Goal: Communication & Community: Answer question/provide support

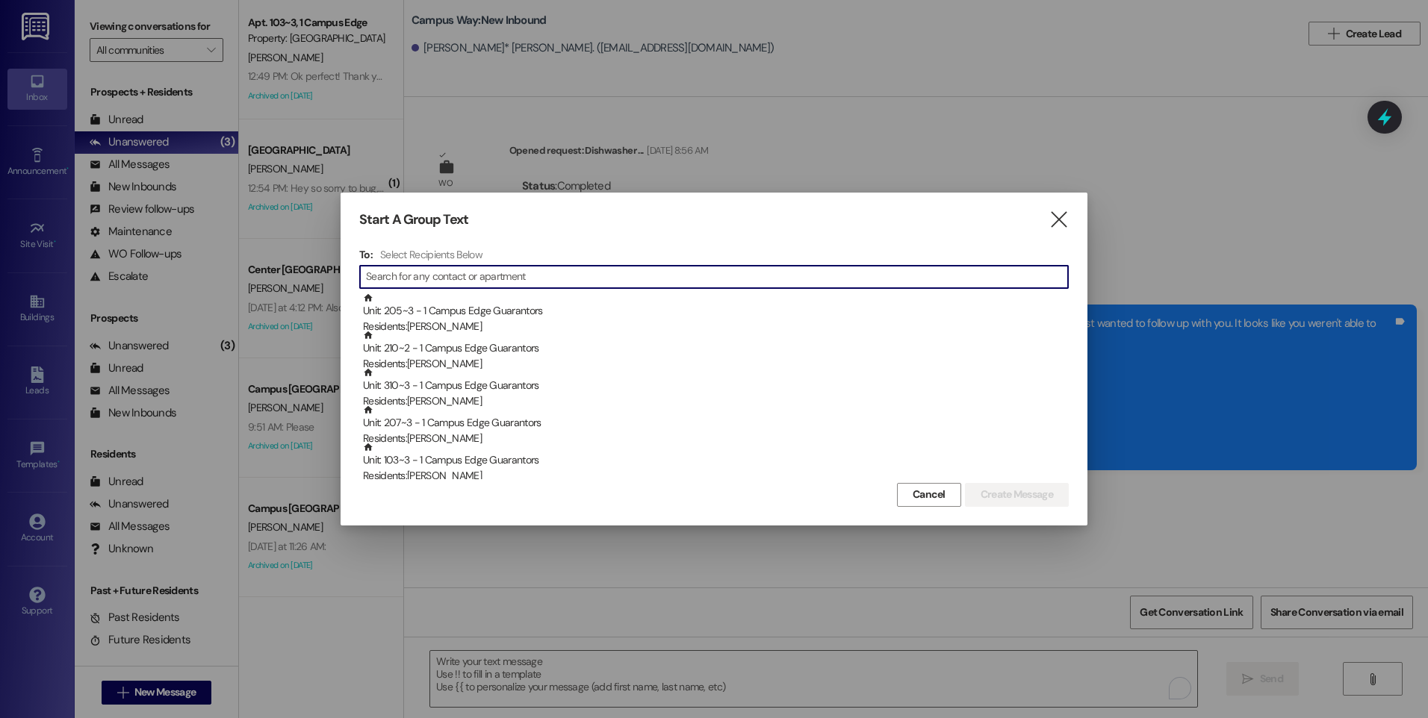
scroll to position [7, 0]
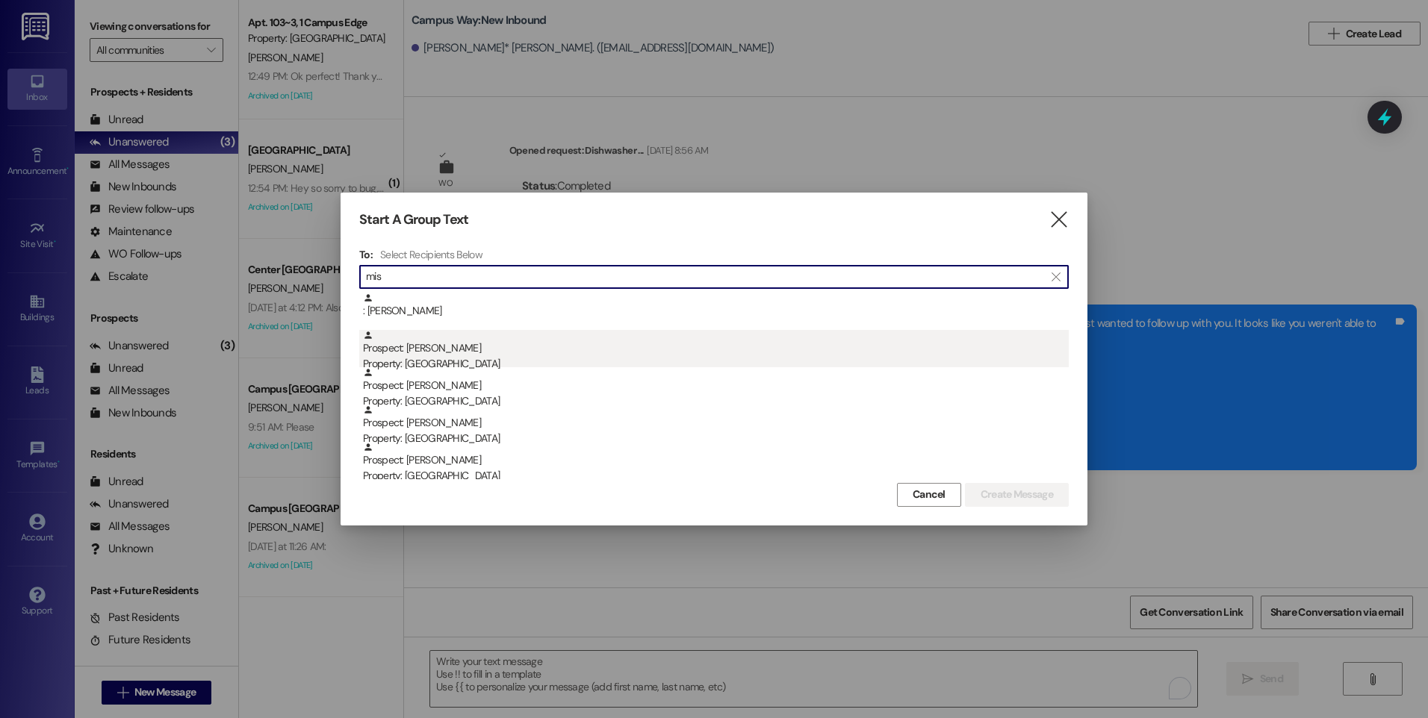
type input "mis"
click at [445, 353] on div "Prospect: [PERSON_NAME] Property: [GEOGRAPHIC_DATA]" at bounding box center [716, 351] width 706 height 43
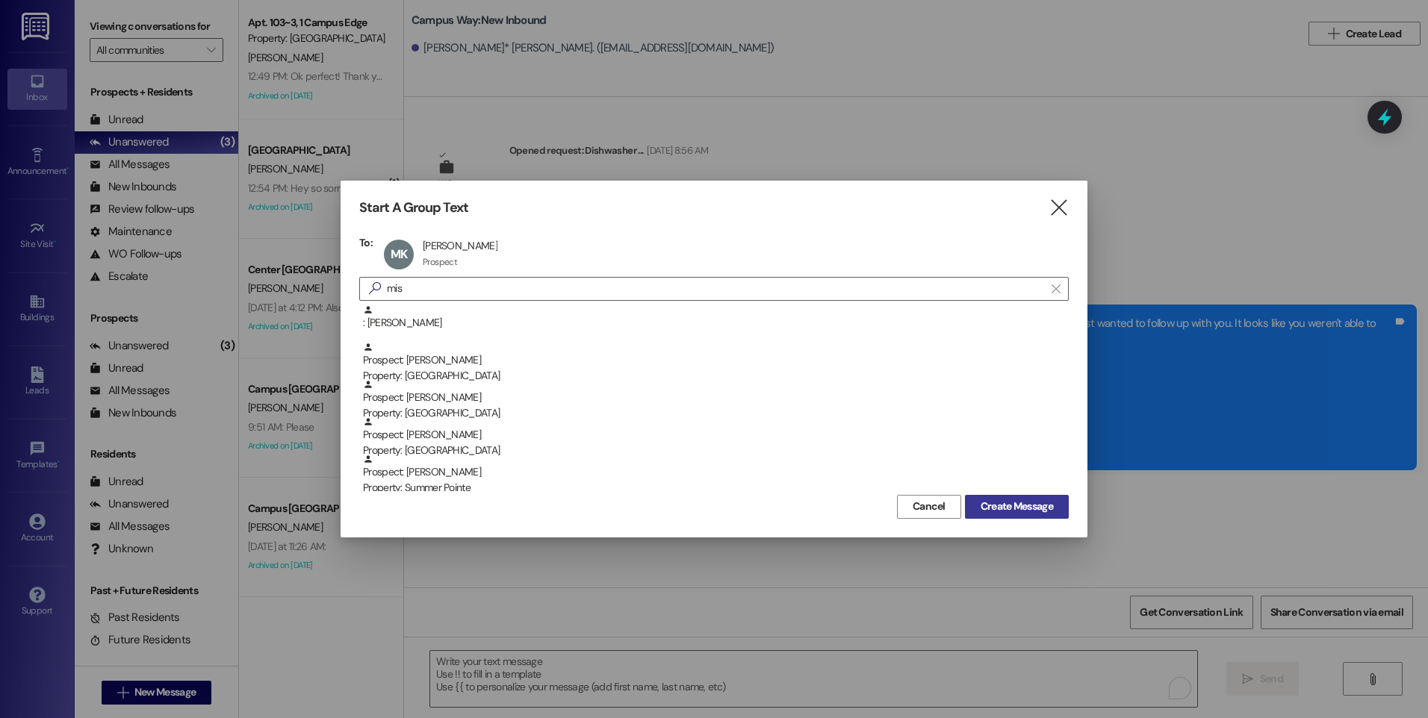
click at [1015, 505] on span "Create Message" at bounding box center [1016, 507] width 72 height 16
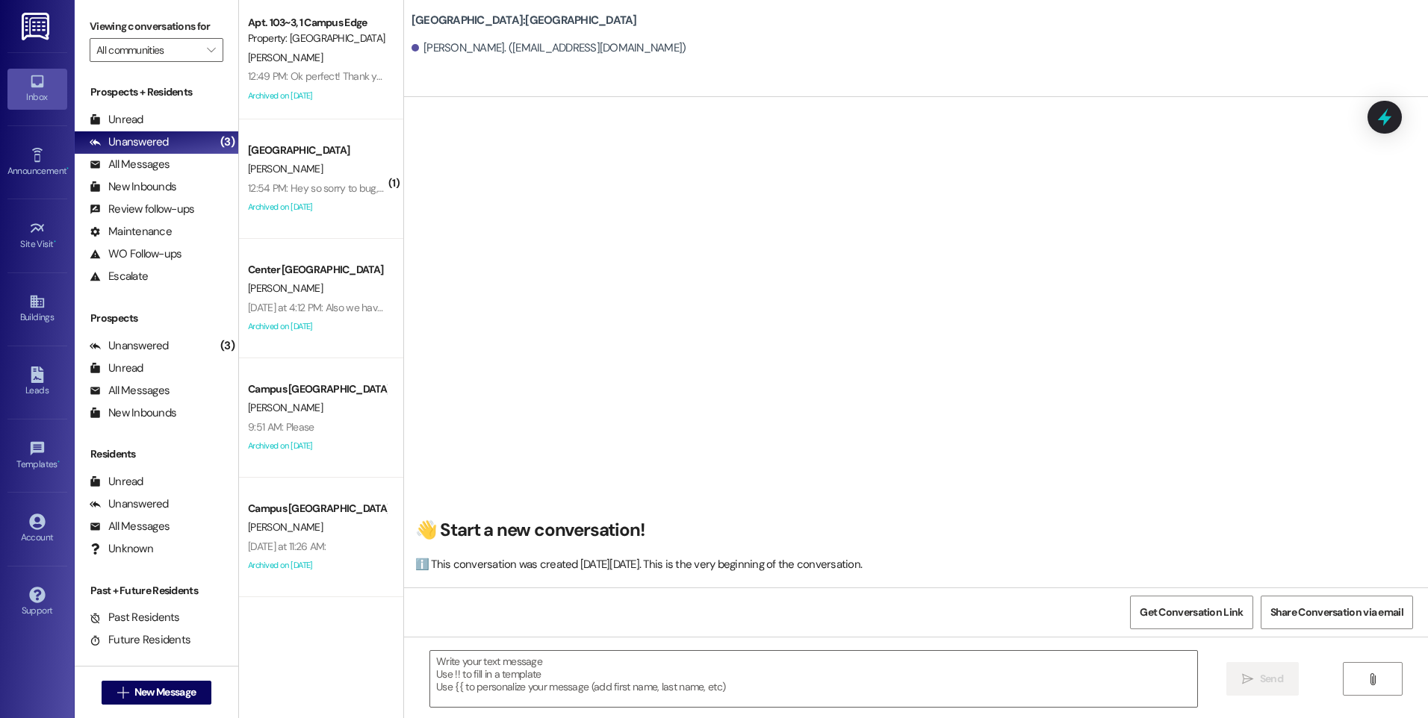
scroll to position [1, 0]
click at [594, 671] on textarea at bounding box center [813, 679] width 766 height 56
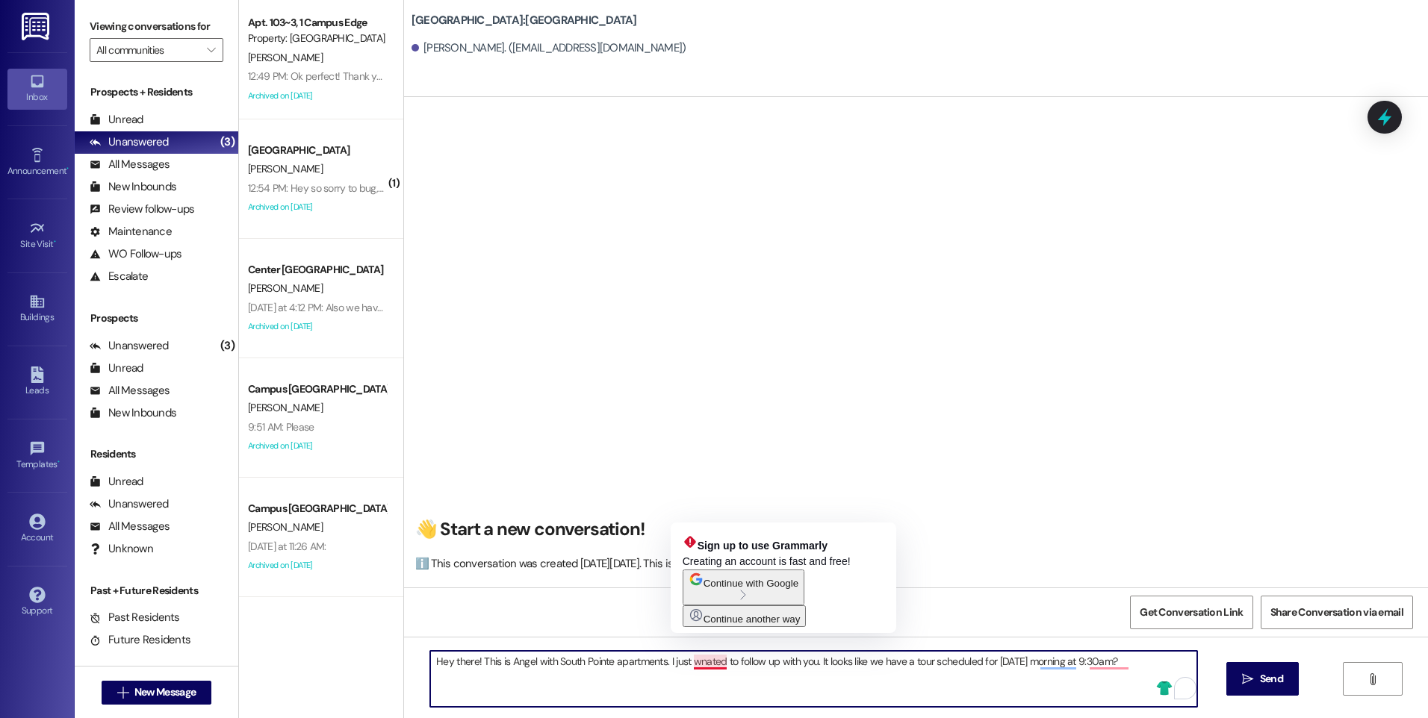
click at [696, 660] on textarea "Hey there! This is Angel with South Pointe apartments. I just wnated to follow …" at bounding box center [813, 679] width 766 height 56
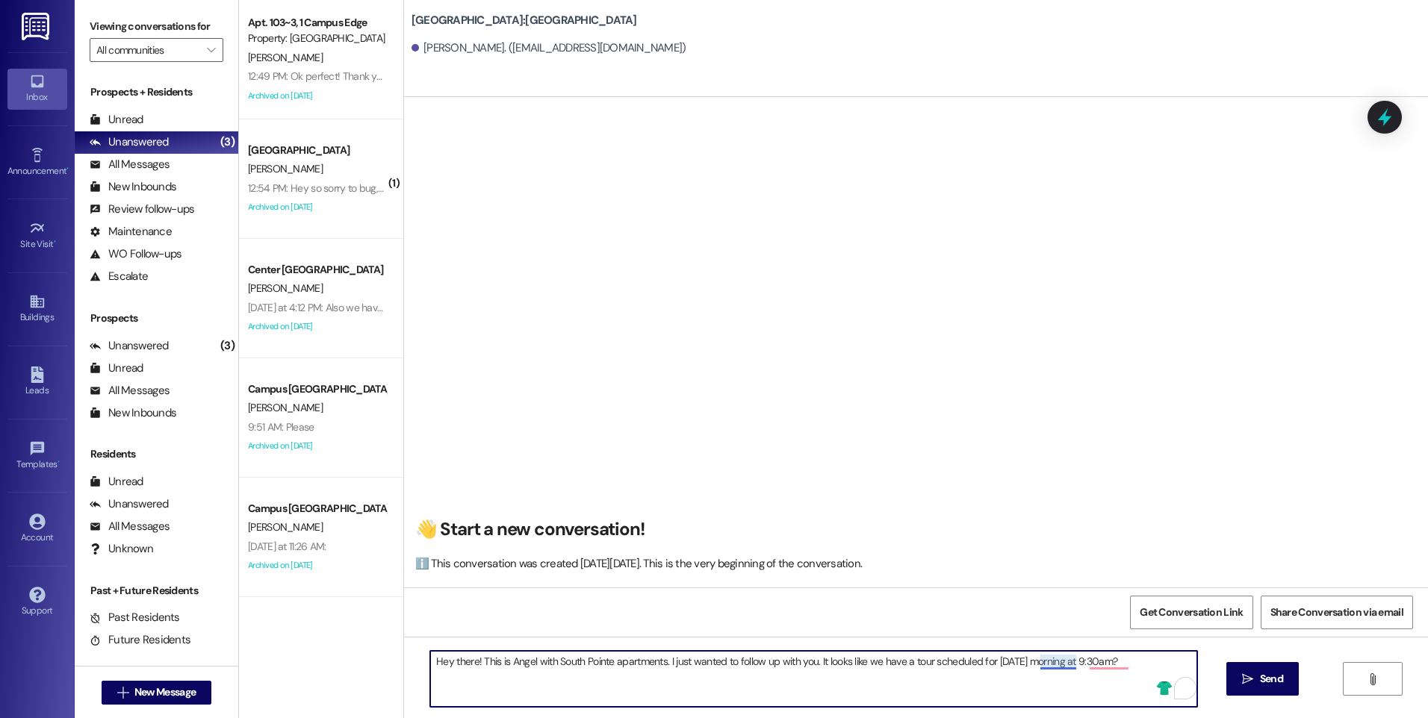
click at [1046, 665] on textarea "Hey there! This is Angel with South Pointe apartments. I just wanted to follow …" at bounding box center [813, 679] width 766 height 56
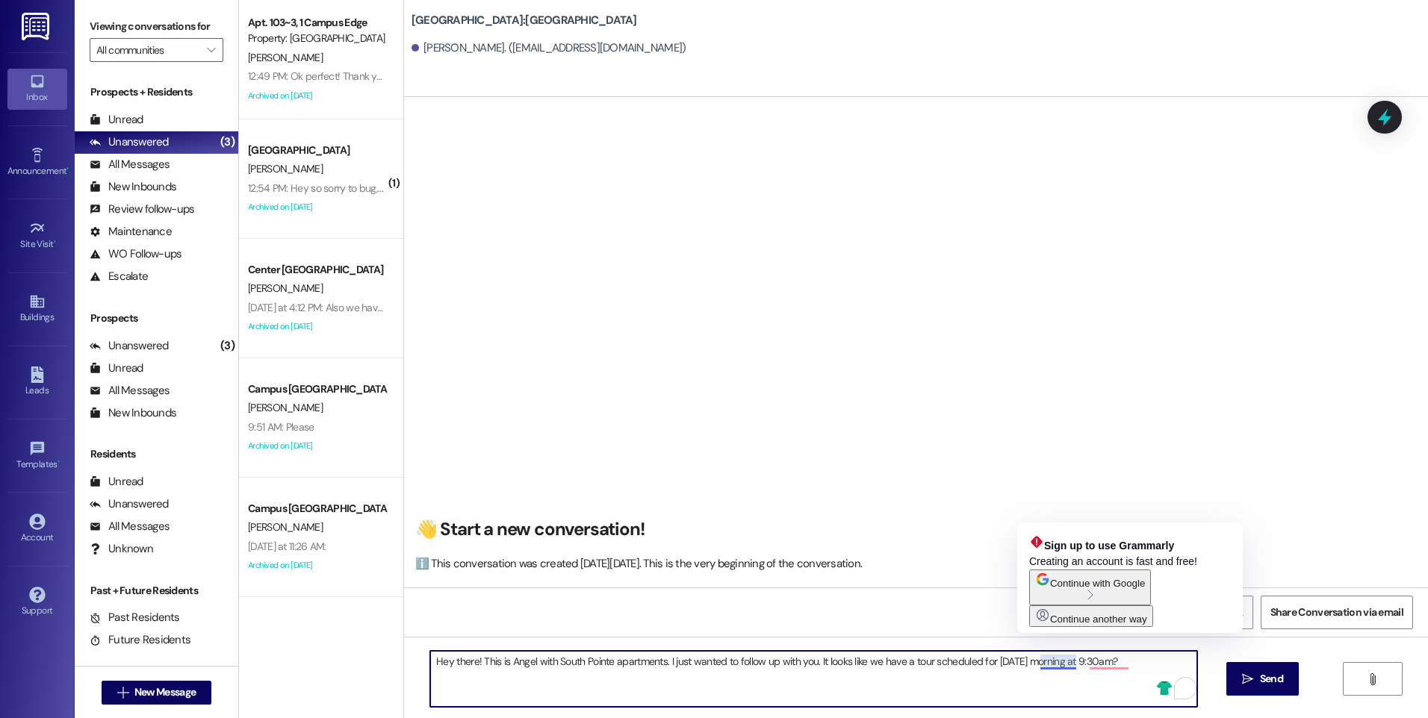
drag, startPoint x: 1012, startPoint y: 688, endPoint x: 1027, endPoint y: 675, distance: 20.2
click at [1013, 684] on textarea "Hey there! This is Angel with South Pointe apartments. I just wanted to follow …" at bounding box center [813, 679] width 766 height 56
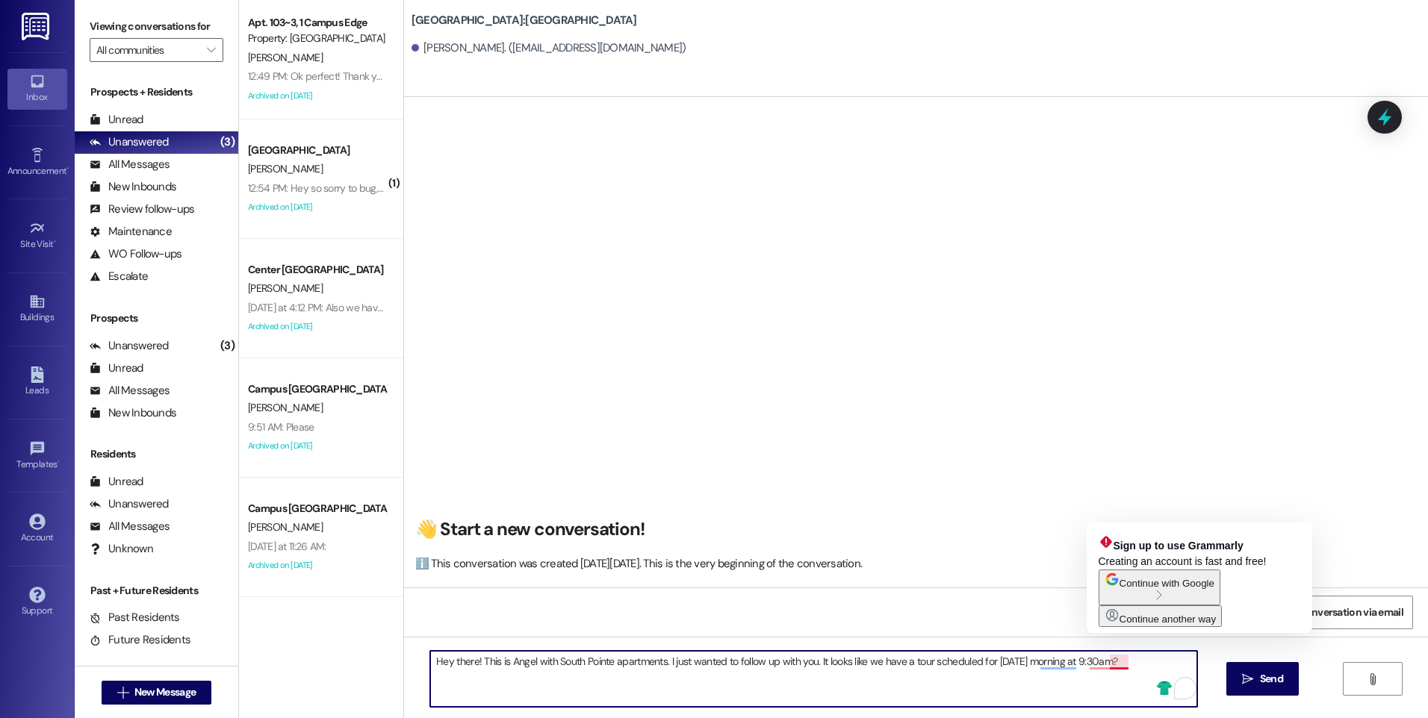
click at [1150, 667] on textarea "Hey there! This is Angel with South Pointe apartments. I just wanted to follow …" at bounding box center [813, 679] width 766 height 56
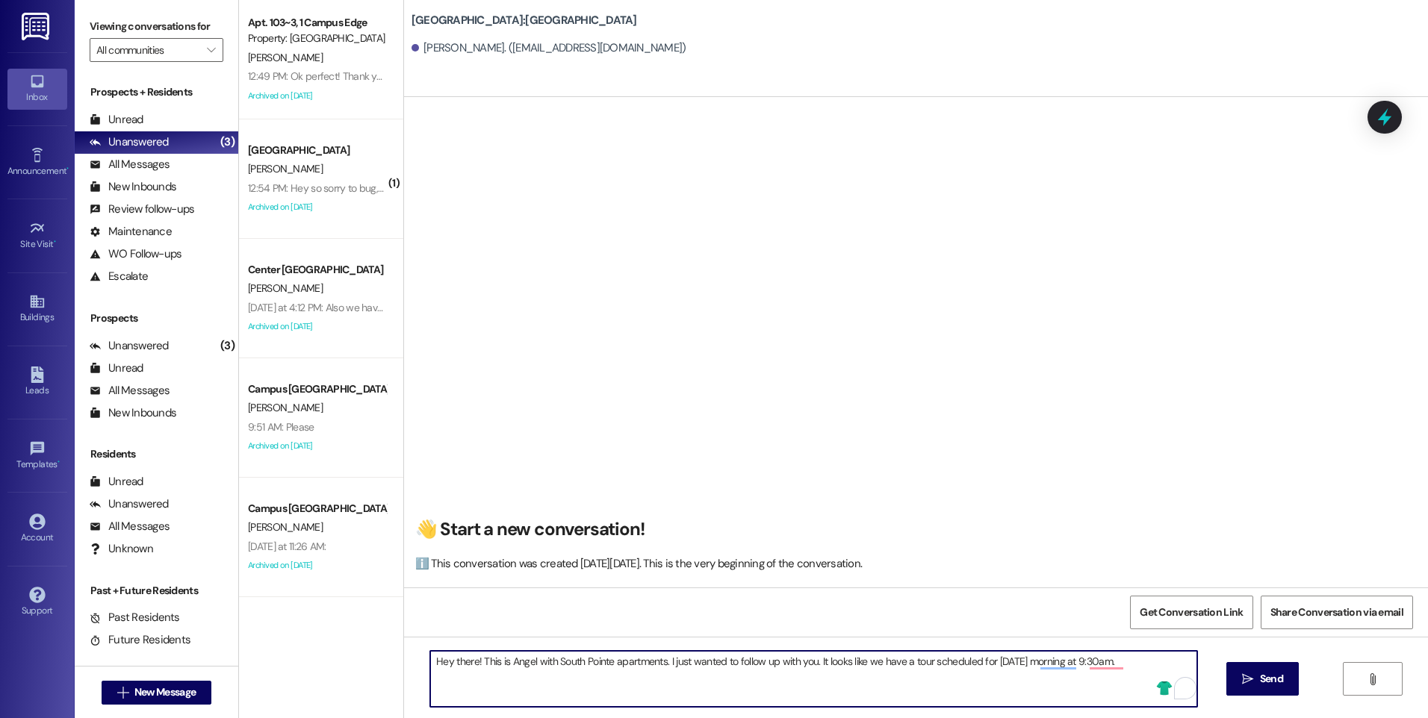
click at [655, 662] on textarea "Hey there! This is Angel with South Pointe apartments. I just wanted to follow …" at bounding box center [813, 679] width 766 height 56
drag, startPoint x: 877, startPoint y: 663, endPoint x: 1040, endPoint y: 662, distance: 162.8
click at [1040, 662] on textarea "Hey there! This is Angel with South Pointe apartments at 856 E 300 S. I just wa…" at bounding box center [813, 679] width 766 height 56
click at [934, 663] on textarea "Hey there! This is Angel with South Pointe apartments at 856 E 300 S. I just wa…" at bounding box center [813, 679] width 766 height 56
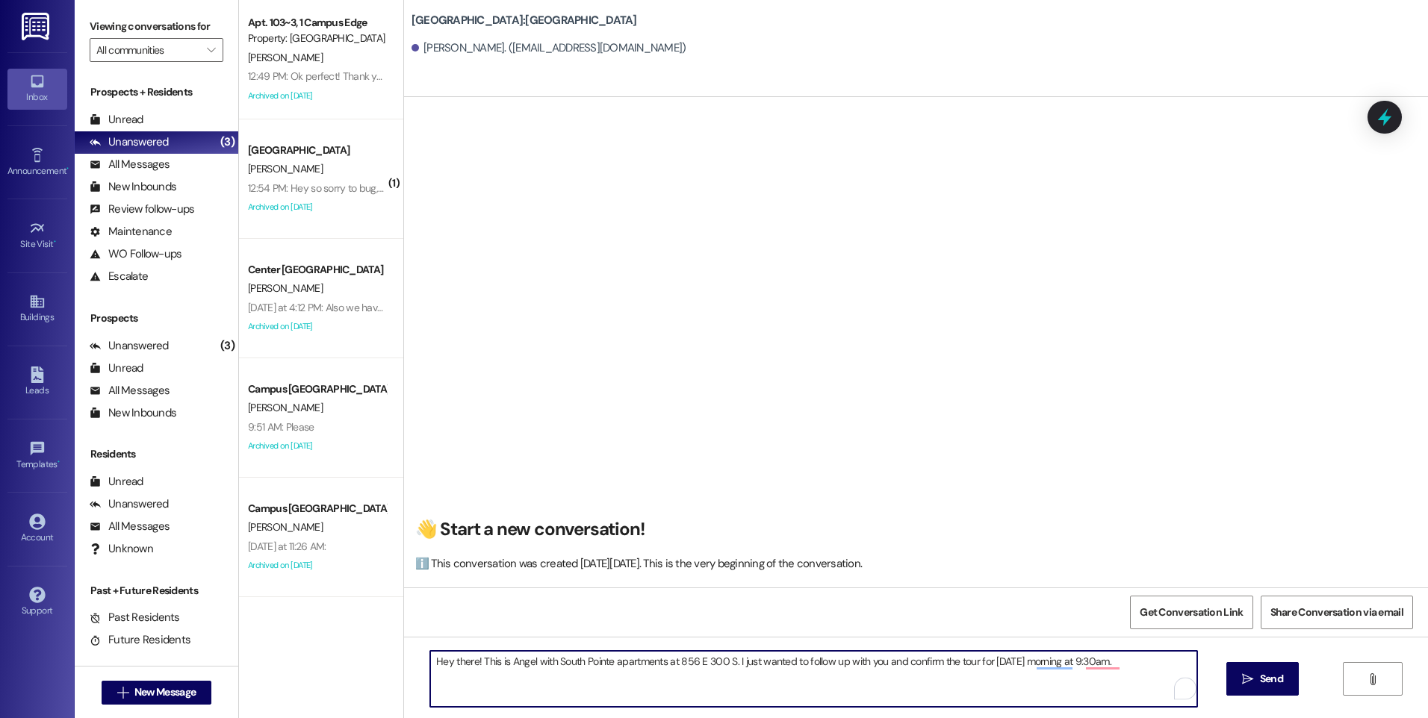
click at [1124, 659] on textarea "Hey there! This is Angel with South Pointe apartments at 856 E 300 S. I just wa…" at bounding box center [813, 679] width 766 height 56
type textarea "Hey there! This is Angel with South Pointe apartments at 856 E 300 S. I just wa…"
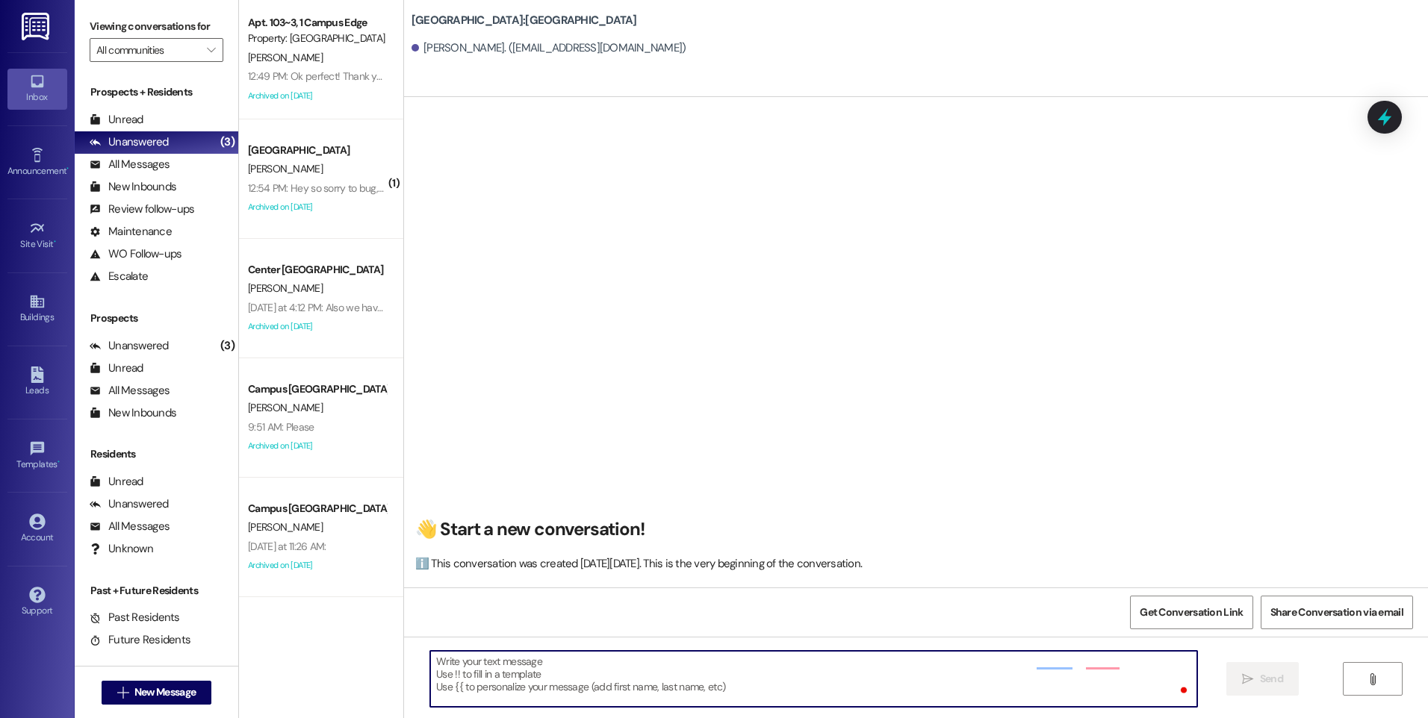
scroll to position [0, 0]
